Goal: Task Accomplishment & Management: Manage account settings

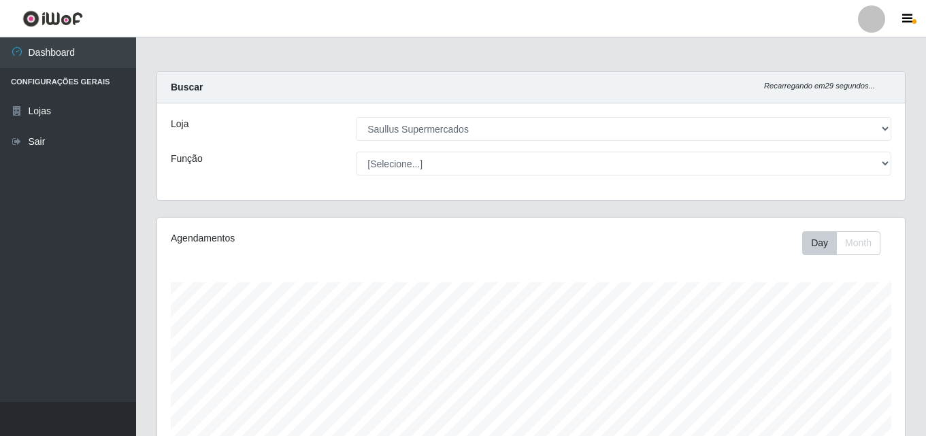
select select "423"
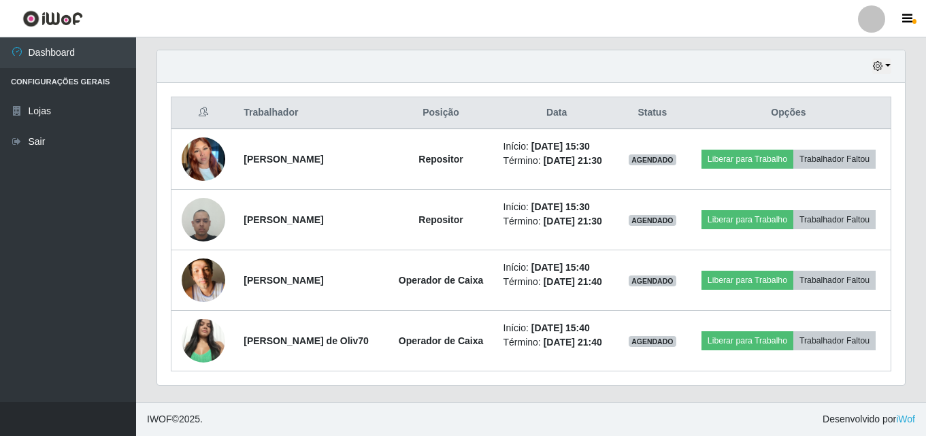
scroll to position [282, 748]
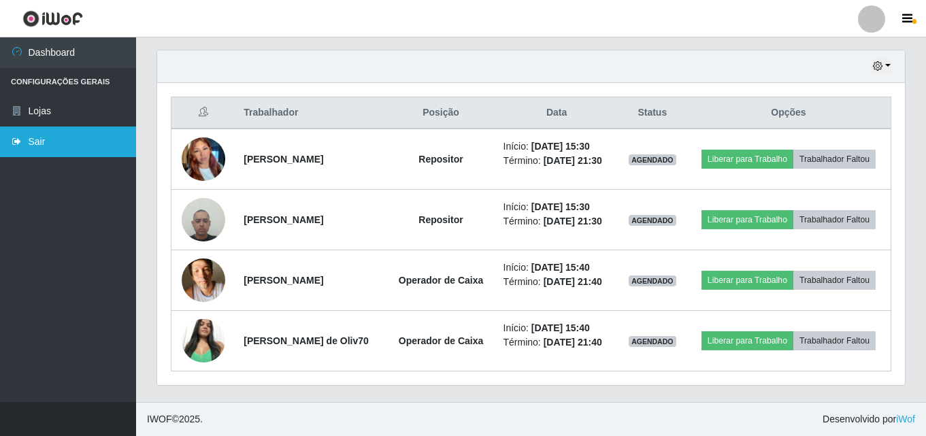
click at [39, 144] on link "Sair" at bounding box center [68, 142] width 136 height 31
